Goal: Check status: Check status

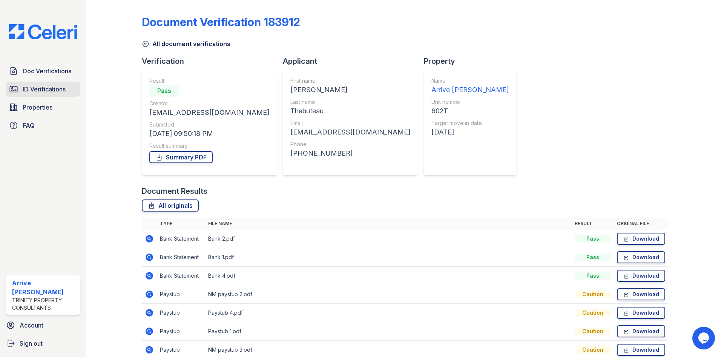
click at [47, 91] on span "ID Verifications" at bounding box center [44, 89] width 43 height 9
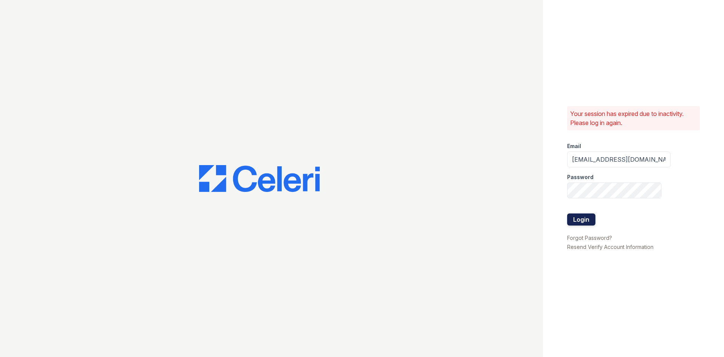
click at [592, 223] on button "Login" at bounding box center [581, 219] width 28 height 12
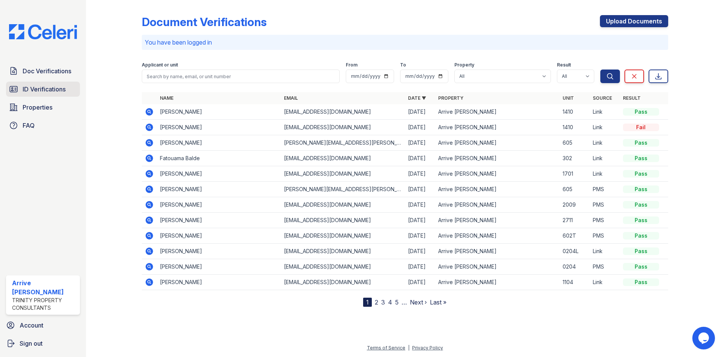
click at [51, 86] on span "ID Verifications" at bounding box center [44, 89] width 43 height 9
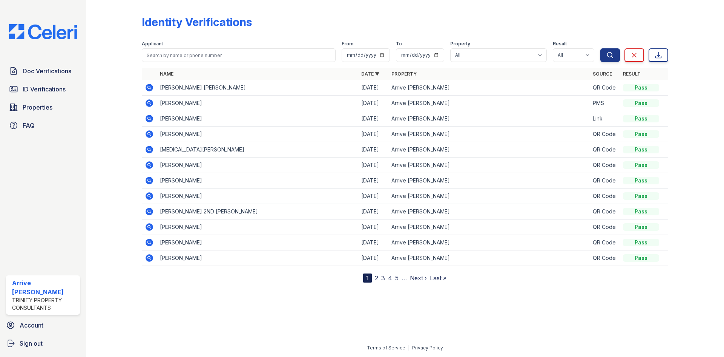
click at [375, 278] on link "2" at bounding box center [376, 278] width 3 height 8
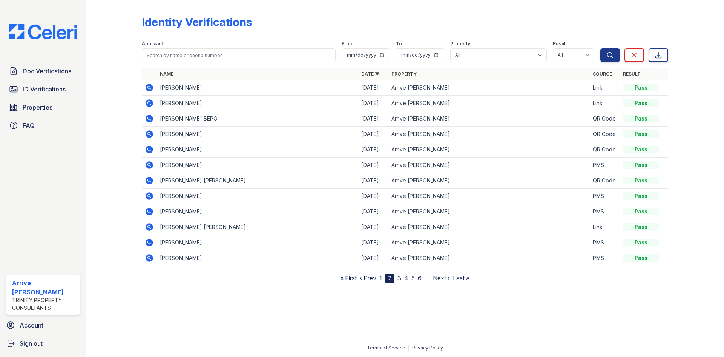
click at [400, 278] on link "3" at bounding box center [400, 278] width 4 height 8
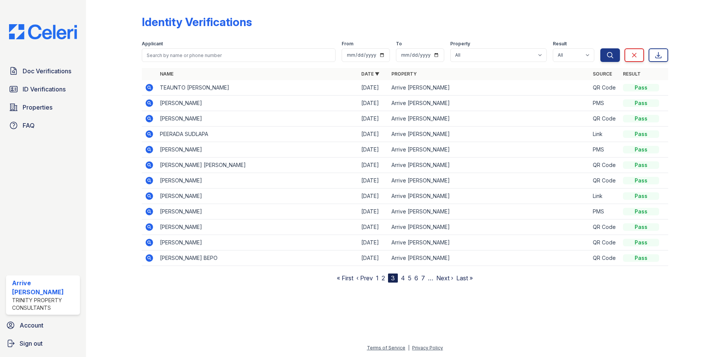
click at [149, 104] on icon at bounding box center [150, 103] width 8 height 8
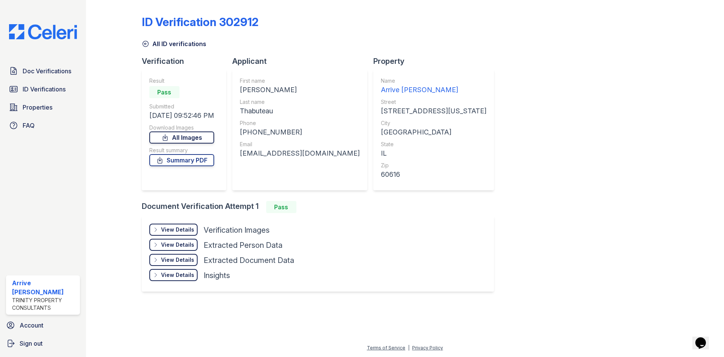
click at [208, 137] on link "All Images" at bounding box center [181, 137] width 65 height 12
click at [204, 161] on link "Summary PDF" at bounding box center [181, 160] width 65 height 12
click at [210, 160] on link "Summary PDF" at bounding box center [181, 160] width 65 height 12
